Goal: Information Seeking & Learning: Learn about a topic

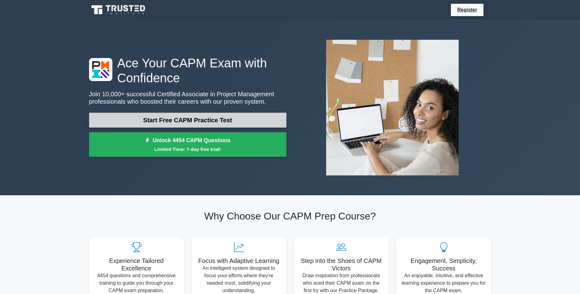
click at [210, 121] on link "Start Free CAPM Practice Test" at bounding box center [187, 120] width 197 height 15
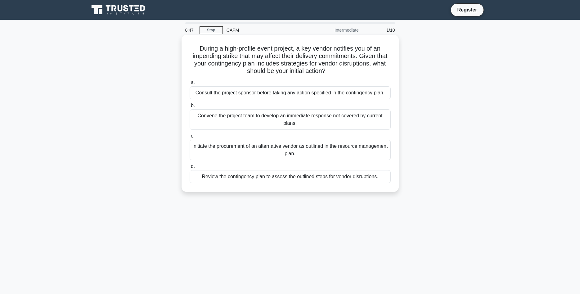
click at [333, 177] on div "Review the contingency plan to assess the outlined steps for vendor disruptions." at bounding box center [289, 176] width 201 height 13
click at [189, 168] on input "d. Review the contingency plan to assess the outlined steps for vendor disrupti…" at bounding box center [189, 166] width 0 height 4
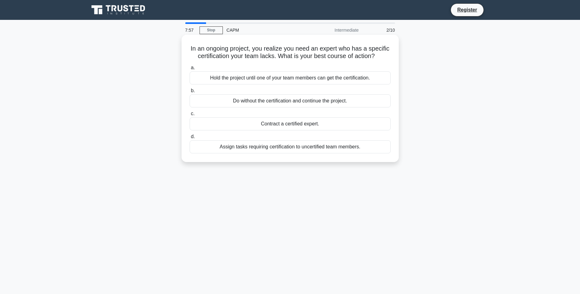
click at [295, 124] on div "Contract a certified expert." at bounding box center [289, 123] width 201 height 13
click at [189, 116] on input "c. Contract a certified expert." at bounding box center [189, 114] width 0 height 4
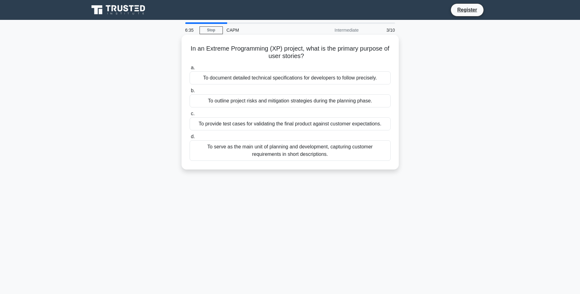
drag, startPoint x: 305, startPoint y: 49, endPoint x: 353, endPoint y: 57, distance: 47.8
click at [353, 57] on h5 "In an Extreme Programming (XP) project, what is the primary purpose of user sto…" at bounding box center [290, 53] width 202 height 16
click at [340, 152] on div "To serve as the main unit of planning and development, capturing customer requi…" at bounding box center [289, 150] width 201 height 20
click at [189, 139] on input "d. To serve as the main unit of planning and development, capturing customer re…" at bounding box center [189, 137] width 0 height 4
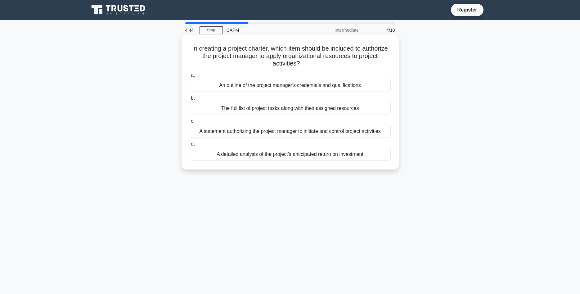
click at [315, 108] on div "The full list of project tasks along with their assigned resources" at bounding box center [289, 108] width 201 height 13
click at [189, 100] on input "b. The full list of project tasks along with their assigned resources" at bounding box center [189, 98] width 0 height 4
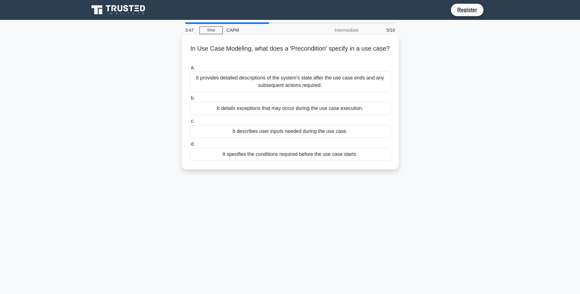
click at [314, 133] on div "It describes user inputs needed during the use case." at bounding box center [289, 131] width 201 height 13
click at [189, 123] on input "c. It describes user inputs needed during the use case." at bounding box center [189, 121] width 0 height 4
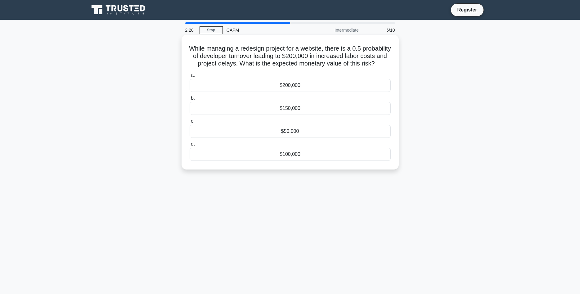
click at [317, 84] on div "$200,000" at bounding box center [289, 85] width 201 height 13
click at [189, 77] on input "a. $200,000" at bounding box center [189, 75] width 0 height 4
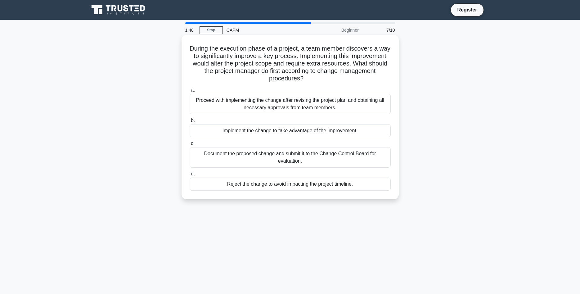
click at [369, 158] on div "Document the proposed change and submit it to the Change Control Board for eval…" at bounding box center [289, 157] width 201 height 20
click at [189, 145] on input "c. Document the proposed change and submit it to the Change Control Board for e…" at bounding box center [189, 143] width 0 height 4
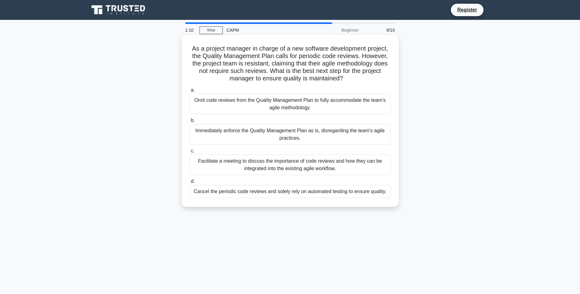
click at [335, 167] on div "Facilitate a meeting to discuss the importance of code reviews and how they can…" at bounding box center [289, 164] width 201 height 20
click at [189, 153] on input "c. Facilitate a meeting to discuss the importance of code reviews and how they …" at bounding box center [189, 151] width 0 height 4
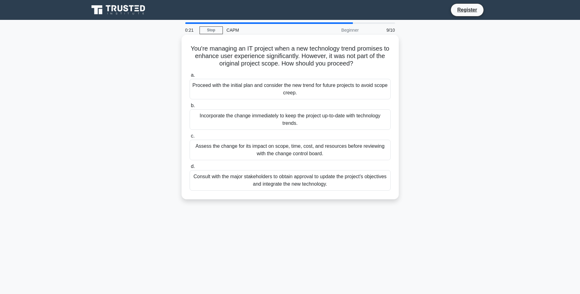
click at [334, 180] on div "Consult with the major stakeholders to obtain approval to update the project's …" at bounding box center [289, 180] width 201 height 20
click at [189, 168] on input "d. Consult with the major stakeholders to obtain approval to update the project…" at bounding box center [189, 166] width 0 height 4
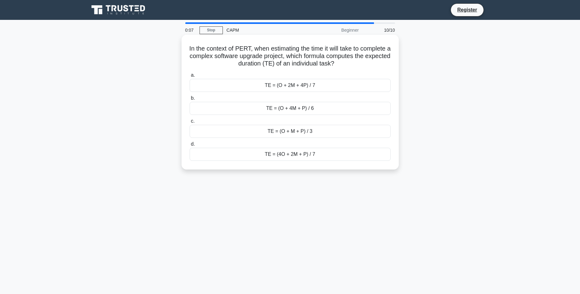
click at [336, 153] on div "TE = (4O + 2M + P) / 7" at bounding box center [289, 154] width 201 height 13
click at [189, 146] on input "d. TE = (4O + 2M + P) / 7" at bounding box center [189, 144] width 0 height 4
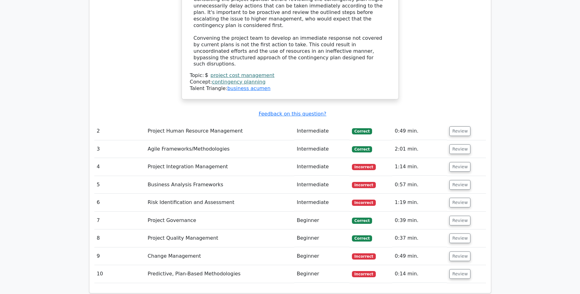
scroll to position [917, 0]
click at [271, 157] on td "Project Integration Management" at bounding box center [219, 166] width 149 height 18
click at [460, 161] on button "Review" at bounding box center [459, 166] width 21 height 10
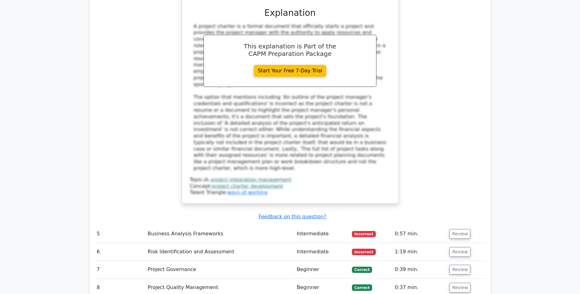
scroll to position [1233, 0]
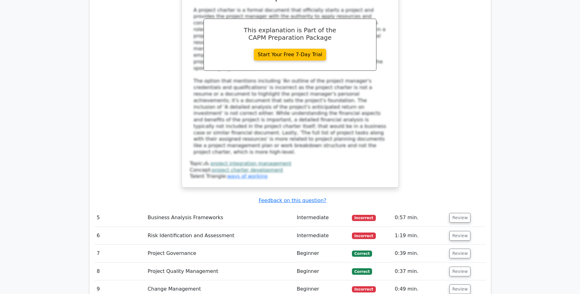
click at [234, 209] on td "Business Analysis Frameworks" at bounding box center [219, 218] width 149 height 18
click at [459, 213] on button "Review" at bounding box center [459, 218] width 21 height 10
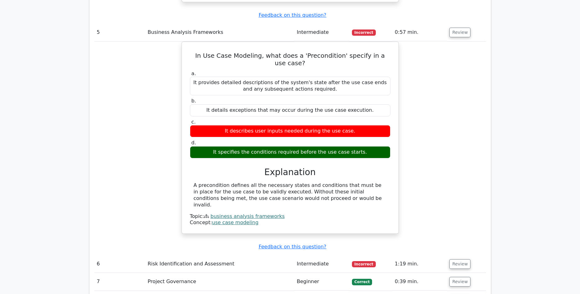
scroll to position [1423, 0]
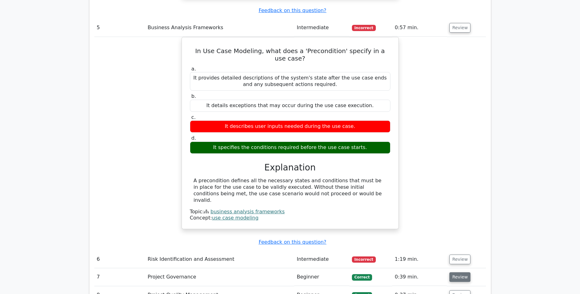
click at [457, 272] on button "Review" at bounding box center [459, 277] width 21 height 10
click at [457, 254] on button "Review" at bounding box center [459, 259] width 21 height 10
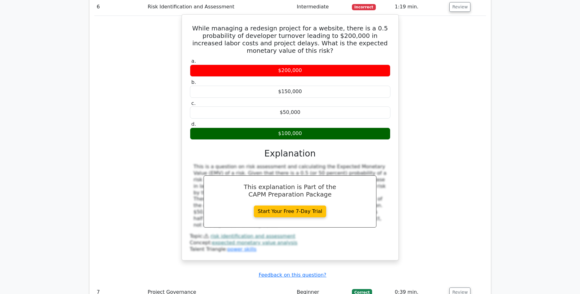
scroll to position [1676, 0]
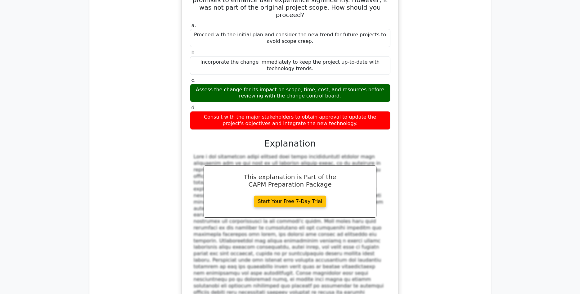
scroll to position [2087, 0]
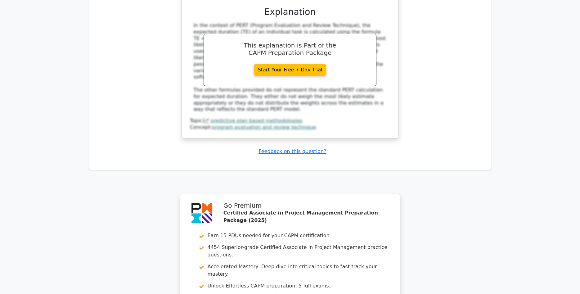
scroll to position [2547, 0]
